Goal: Information Seeking & Learning: Understand process/instructions

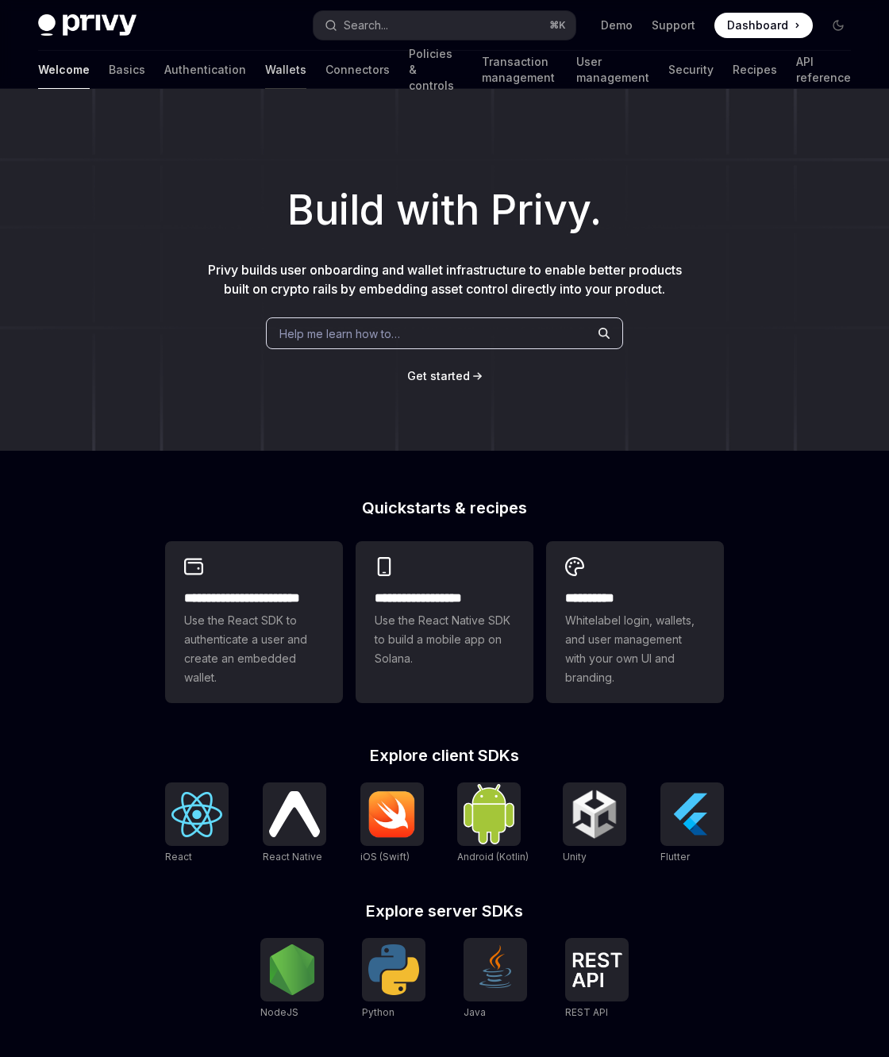
click at [265, 66] on link "Wallets" at bounding box center [285, 70] width 41 height 38
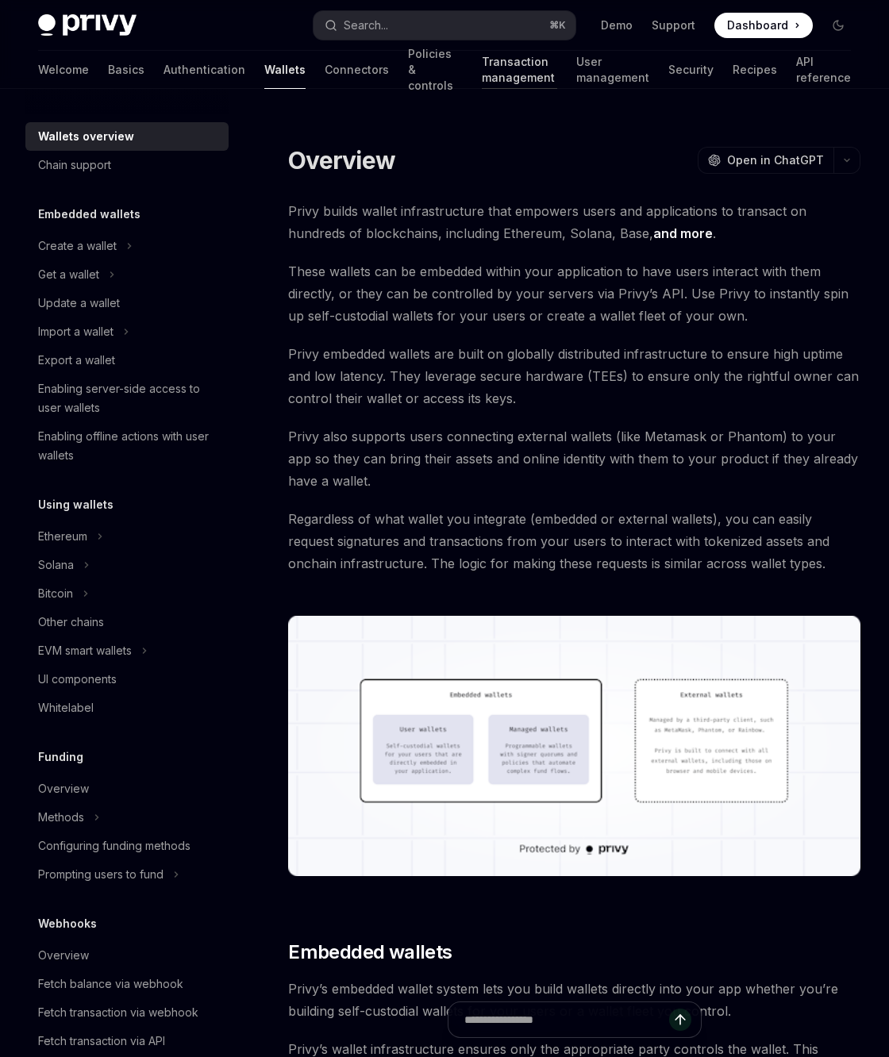
click at [482, 74] on link "Transaction management" at bounding box center [519, 70] width 75 height 38
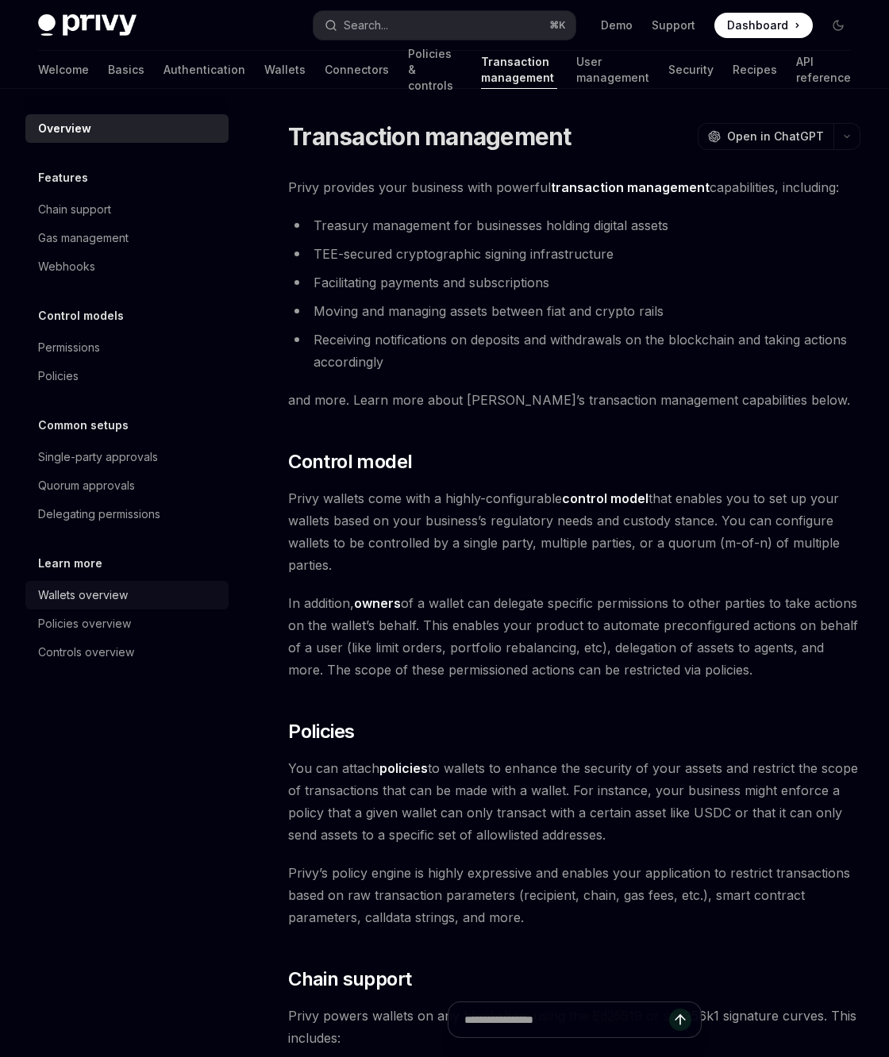
click at [94, 592] on div "Wallets overview" at bounding box center [83, 595] width 90 height 19
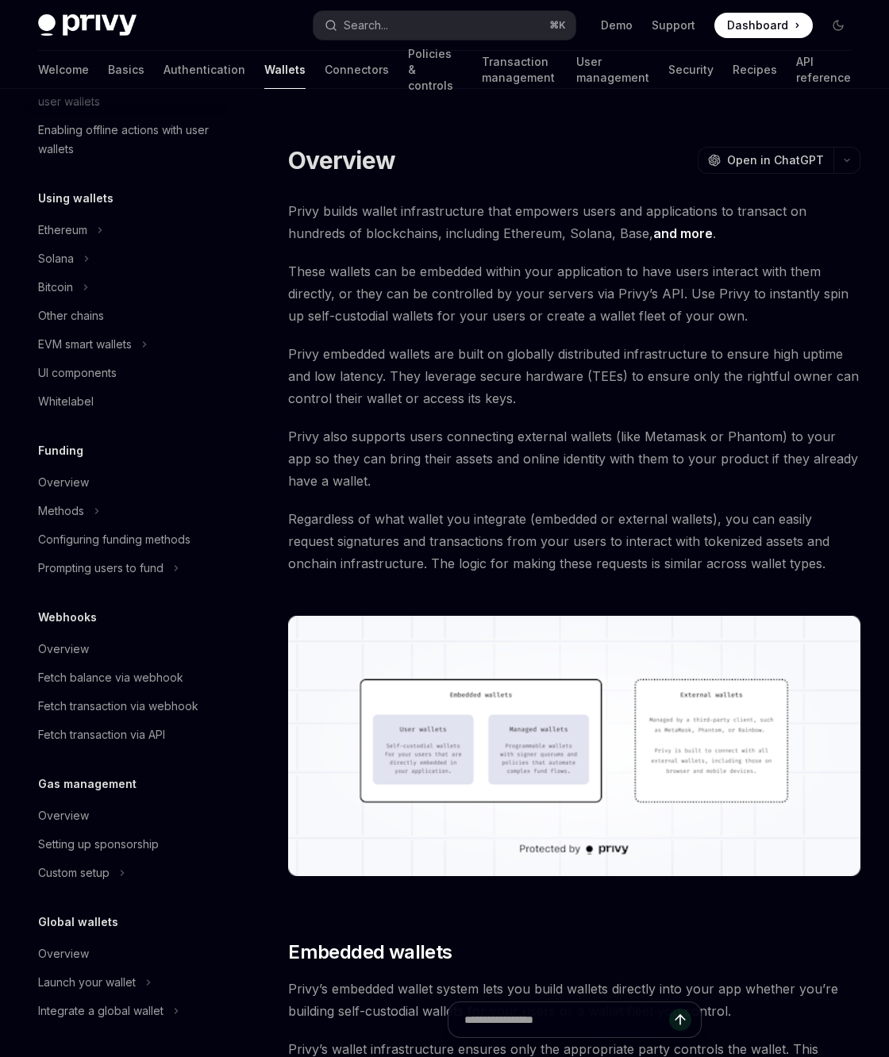
scroll to position [306, 0]
click at [68, 731] on div "Fetch transaction via API" at bounding box center [101, 734] width 127 height 19
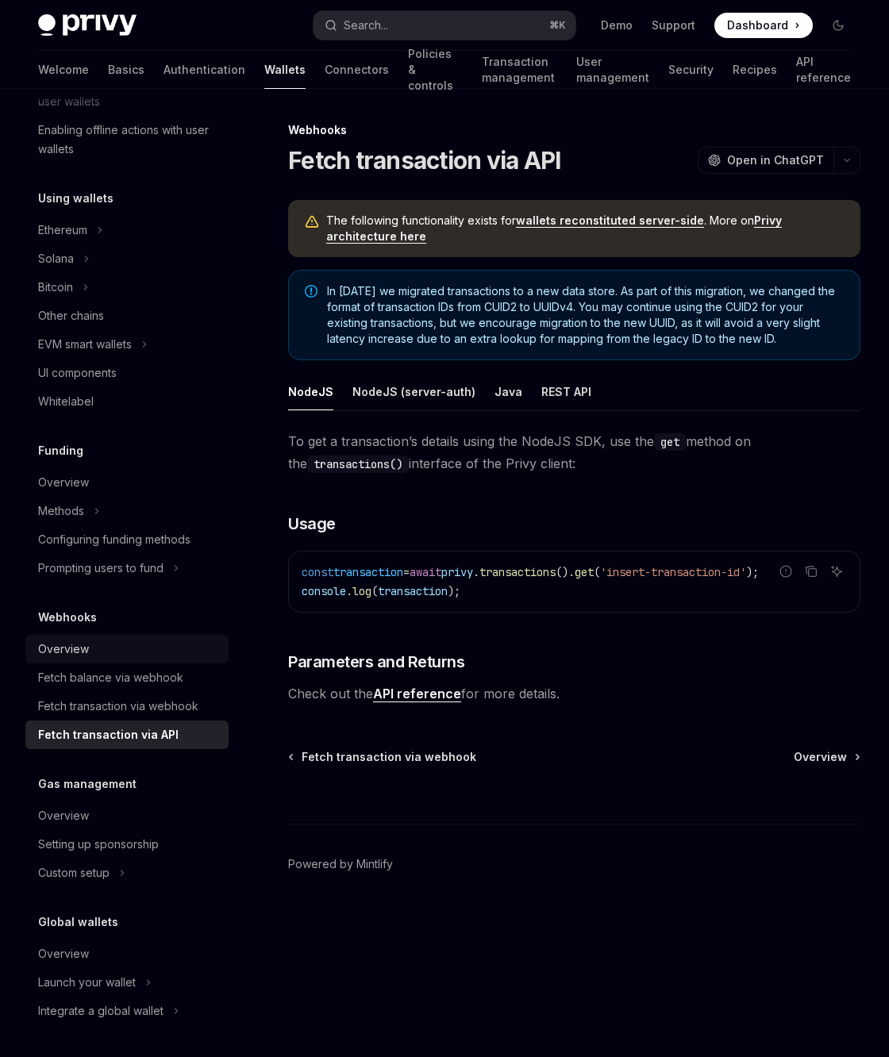
click at [67, 647] on div "Overview" at bounding box center [63, 648] width 51 height 19
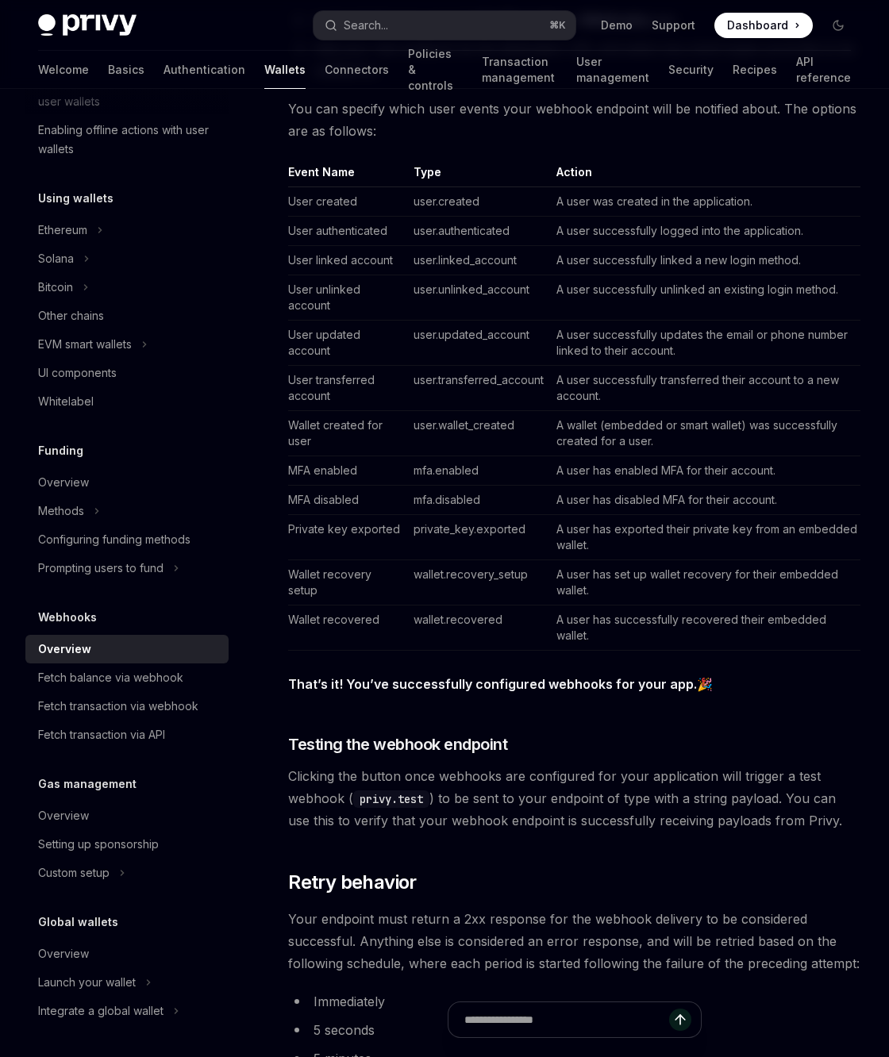
scroll to position [570, 0]
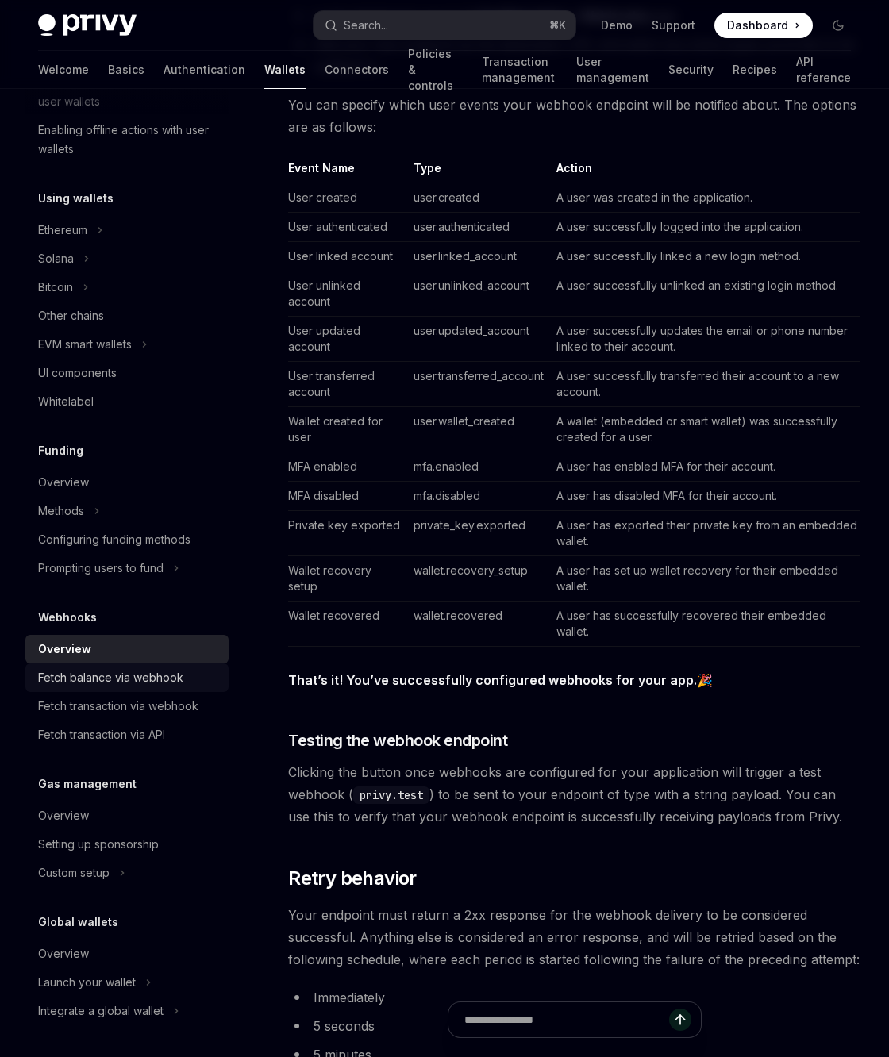
click at [125, 682] on div "Fetch balance via webhook" at bounding box center [110, 677] width 145 height 19
type textarea "*"
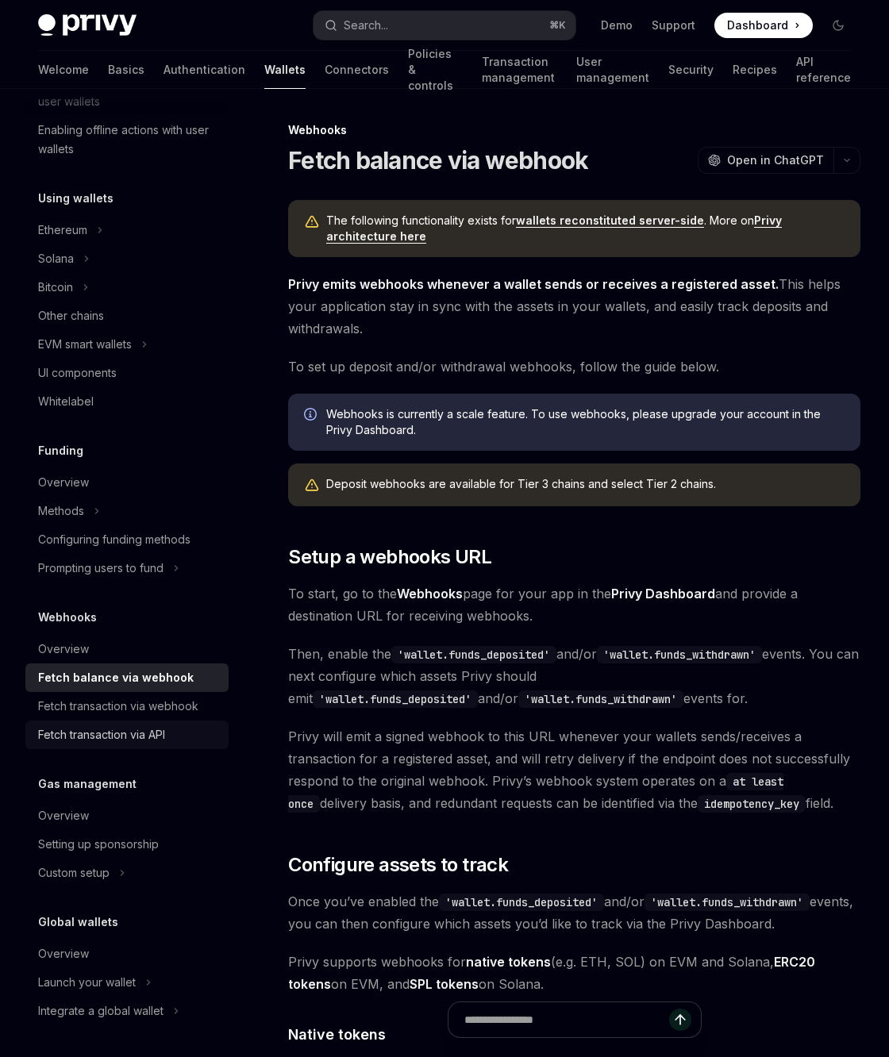
click at [83, 736] on div "Fetch transaction via API" at bounding box center [101, 734] width 127 height 19
click at [94, 733] on div "Fetch transaction via API" at bounding box center [101, 734] width 127 height 19
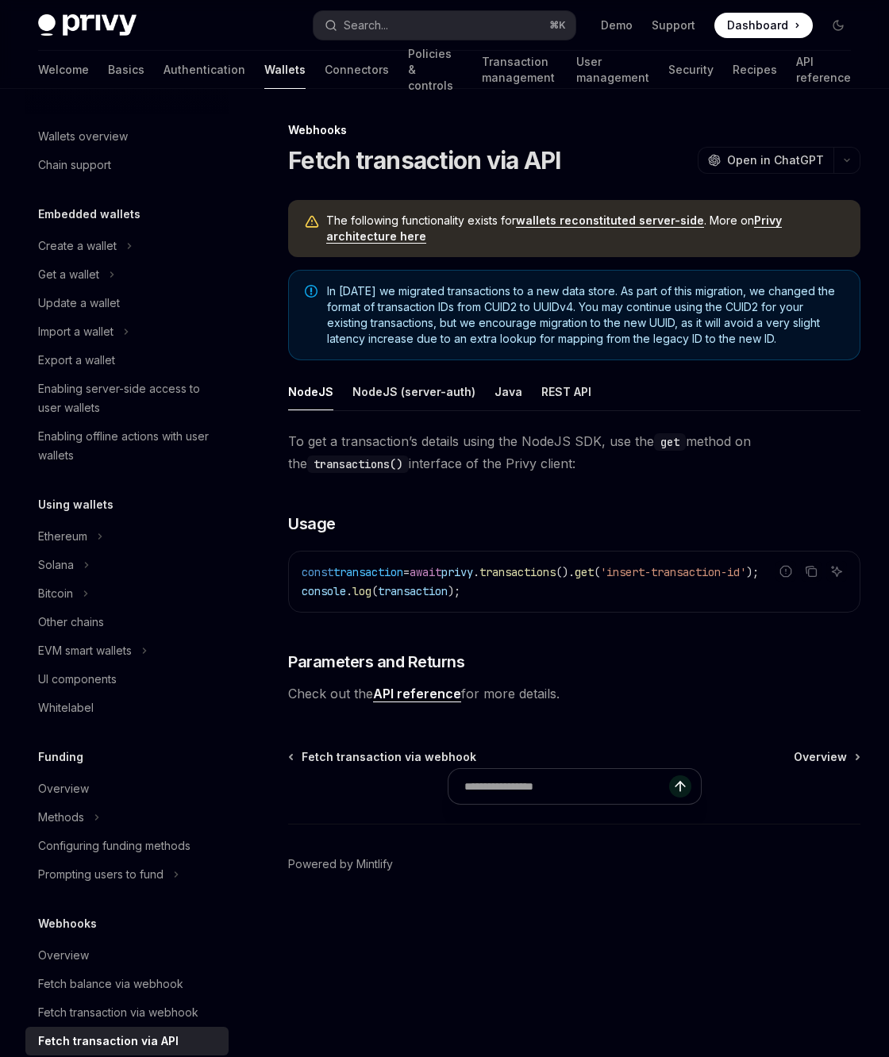
click at [436, 696] on link "API reference" at bounding box center [417, 693] width 88 height 17
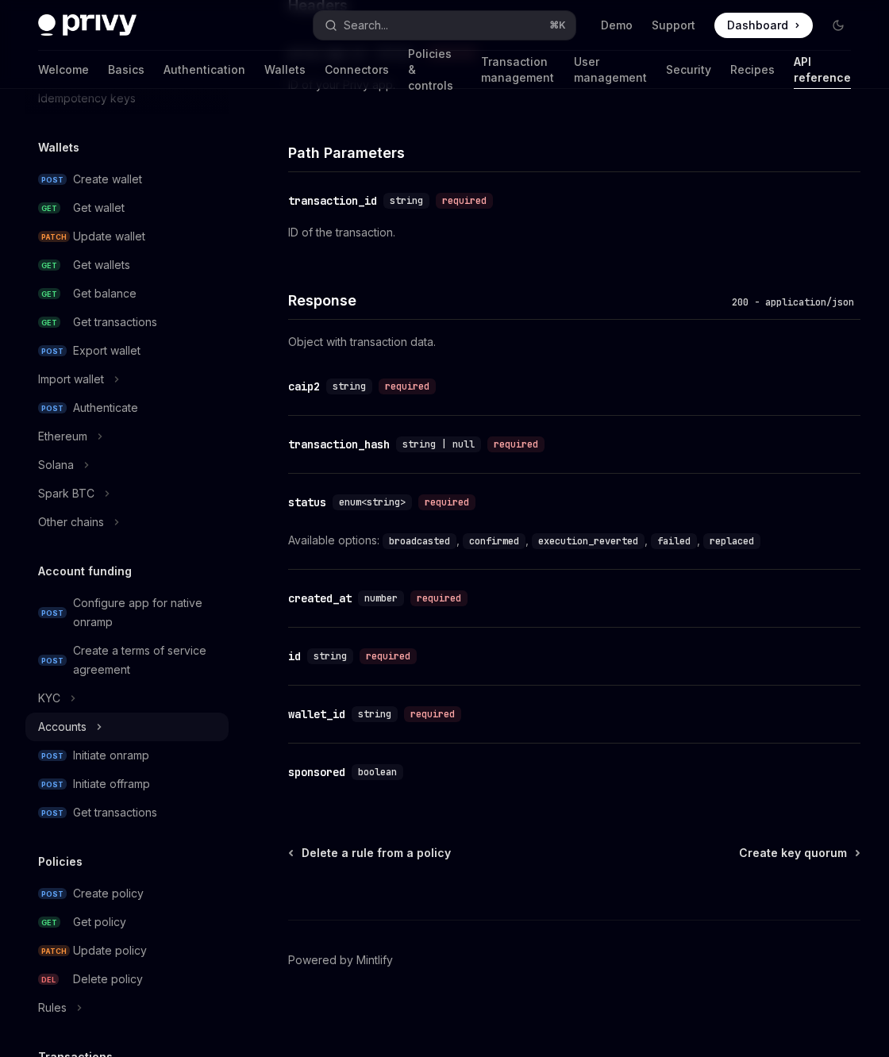
scroll to position [113, 0]
click at [129, 324] on div "Get transactions" at bounding box center [115, 322] width 84 height 19
type textarea "*"
